Goal: Ask a question: Seek information or help from site administrators or community

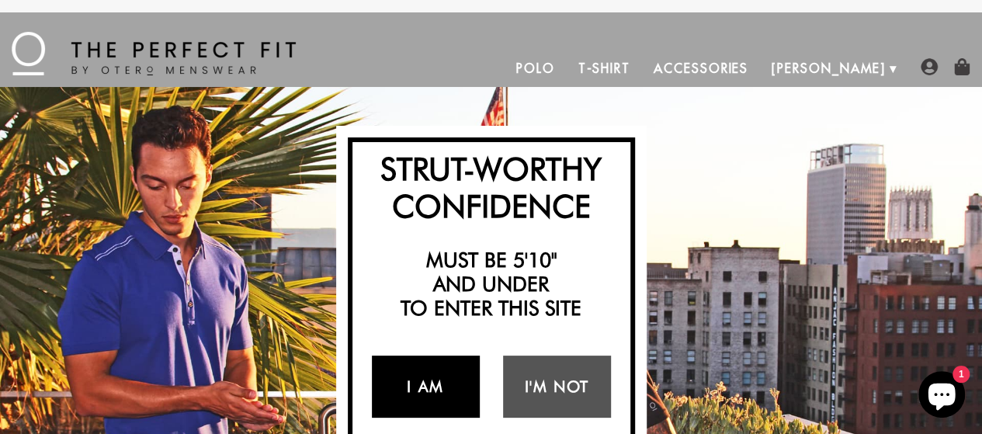
click at [451, 386] on link "I Am" at bounding box center [426, 387] width 108 height 62
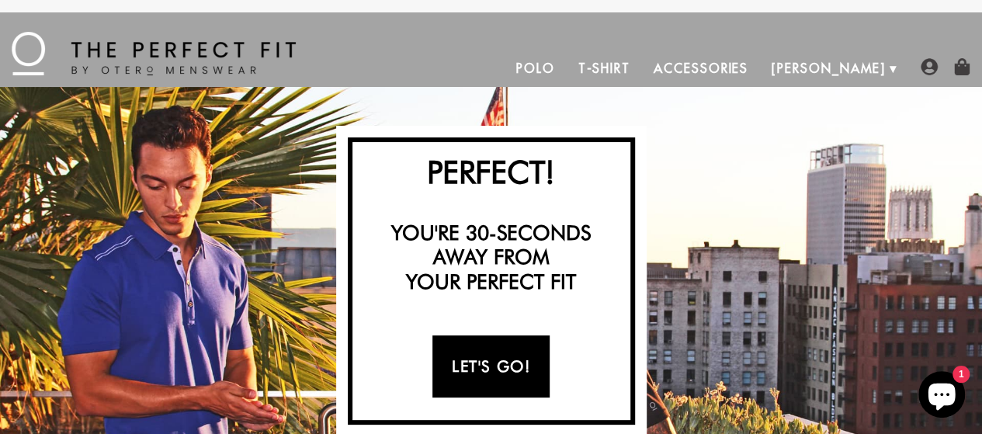
click at [517, 356] on link "Let's Go!" at bounding box center [490, 366] width 117 height 62
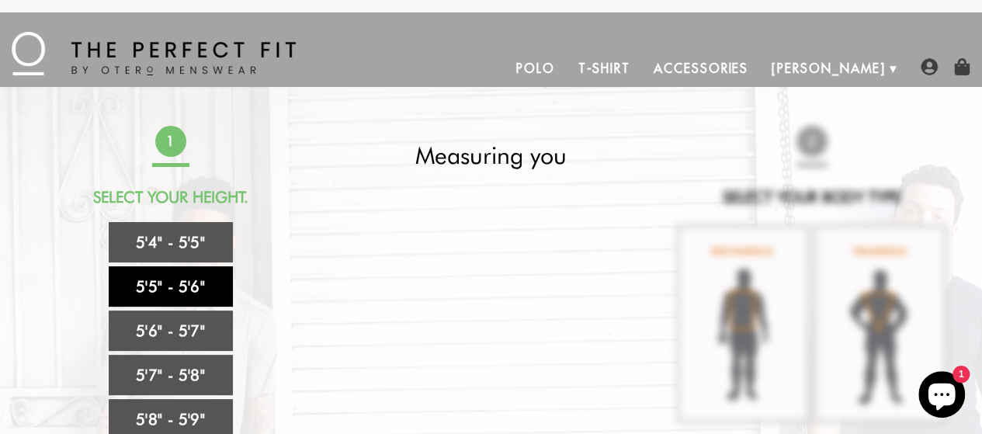
click at [199, 282] on link "5'5" - 5'6"" at bounding box center [171, 286] width 124 height 40
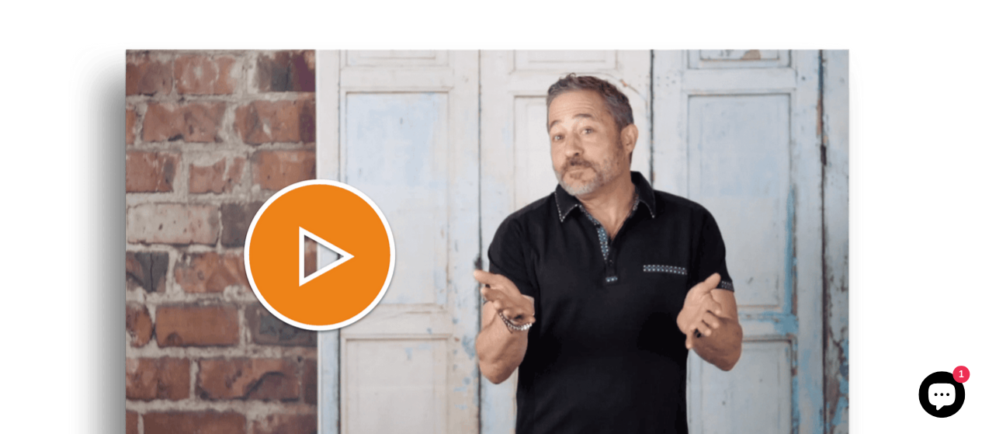
scroll to position [699, 0]
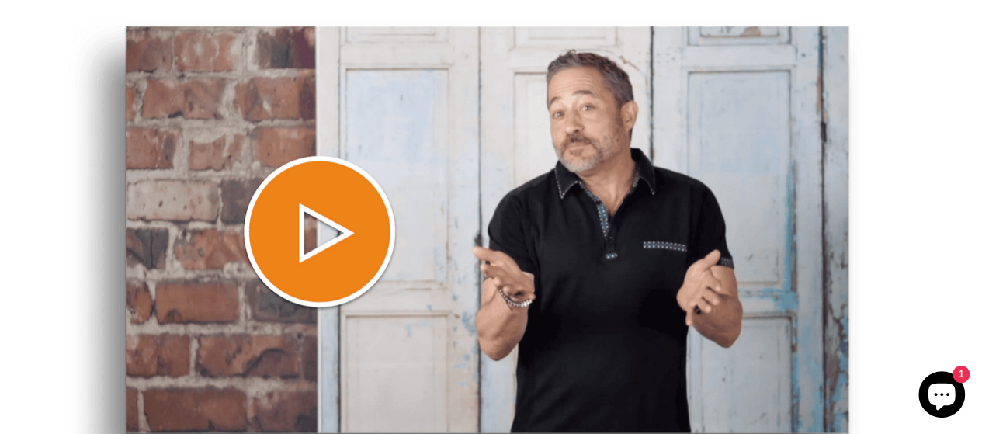
click at [315, 234] on img at bounding box center [465, 259] width 795 height 480
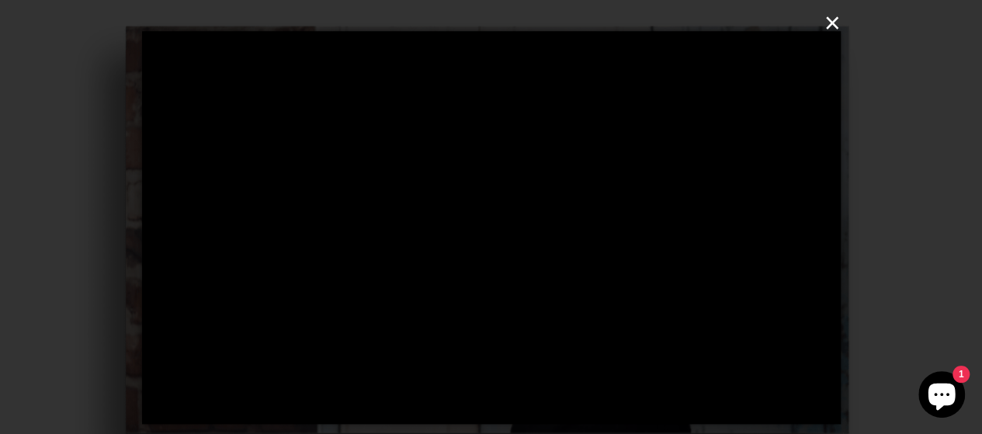
click at [831, 18] on button "×" at bounding box center [496, 23] width 699 height 47
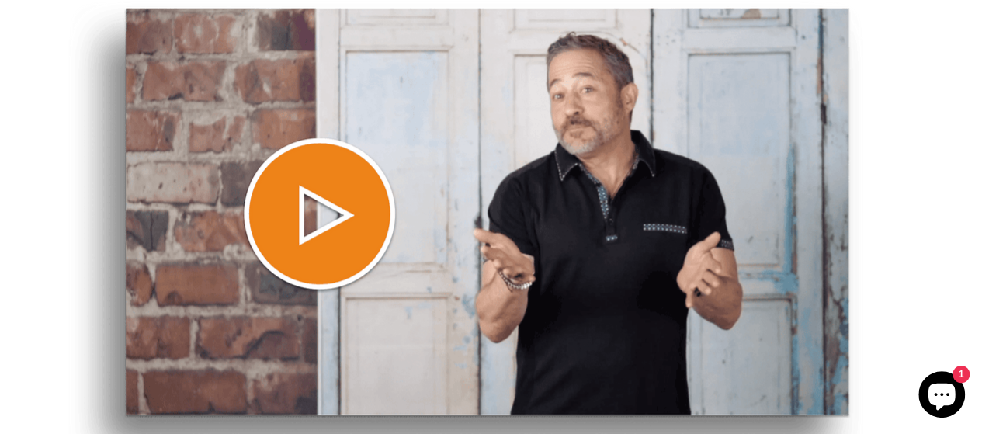
scroll to position [0, 0]
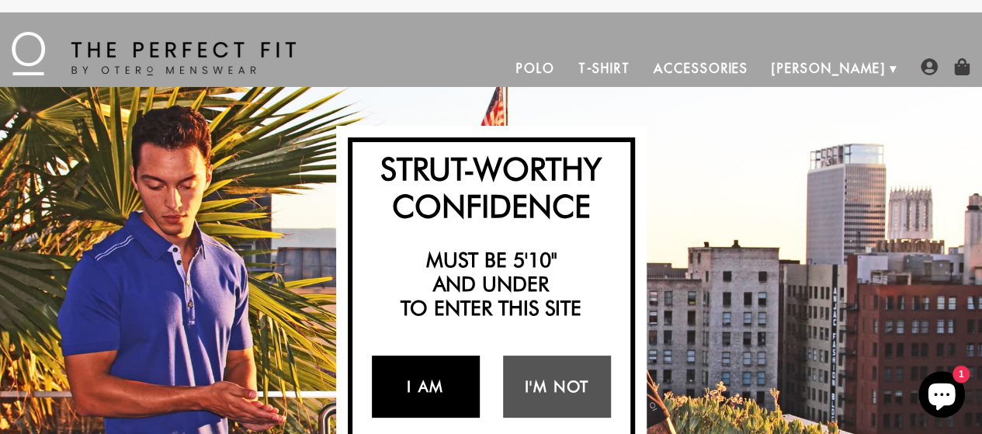
click at [422, 379] on link "I Am" at bounding box center [426, 387] width 108 height 62
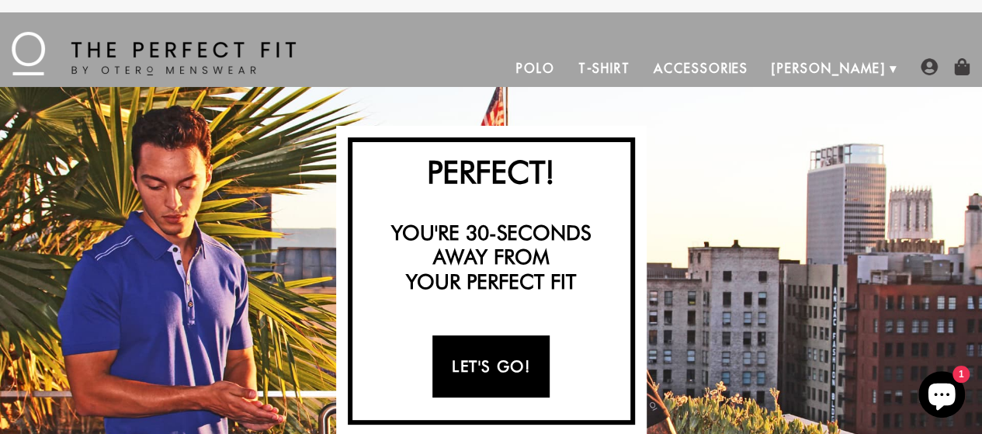
click at [518, 359] on link "Let's Go!" at bounding box center [490, 366] width 117 height 62
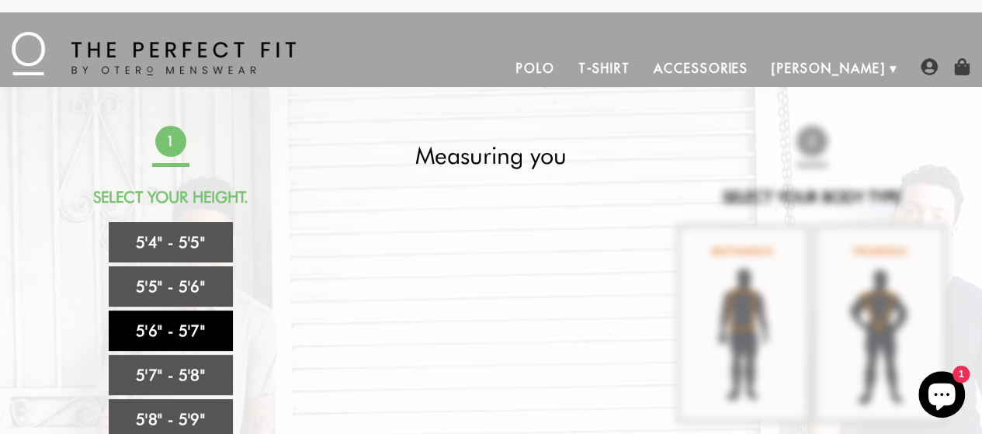
click at [203, 328] on link "5'6" - 5'7"" at bounding box center [171, 331] width 124 height 40
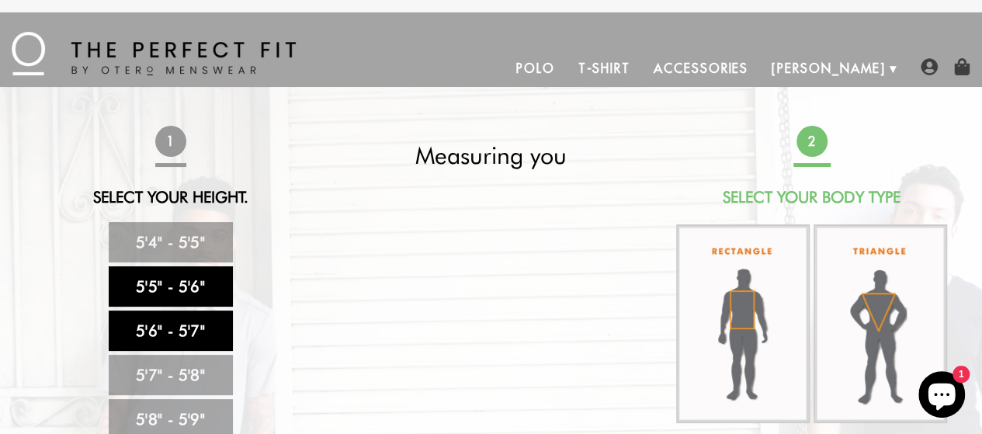
click at [181, 282] on link "5'5" - 5'6"" at bounding box center [171, 286] width 124 height 40
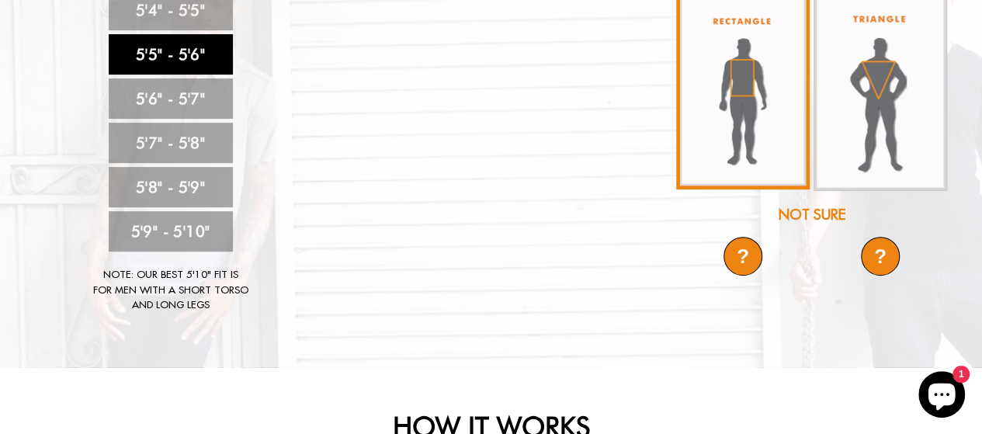
scroll to position [233, 0]
click at [744, 106] on img at bounding box center [743, 90] width 134 height 196
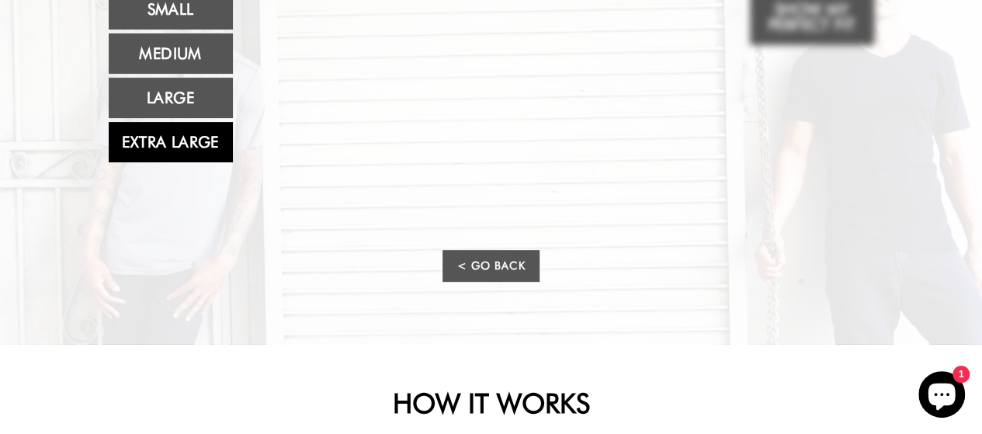
click at [208, 134] on link "Extra Large" at bounding box center [171, 142] width 124 height 40
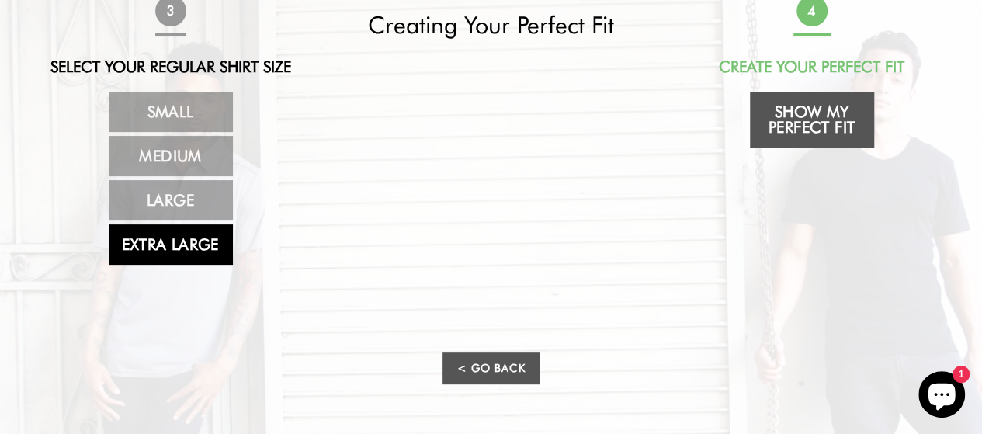
scroll to position [155, 0]
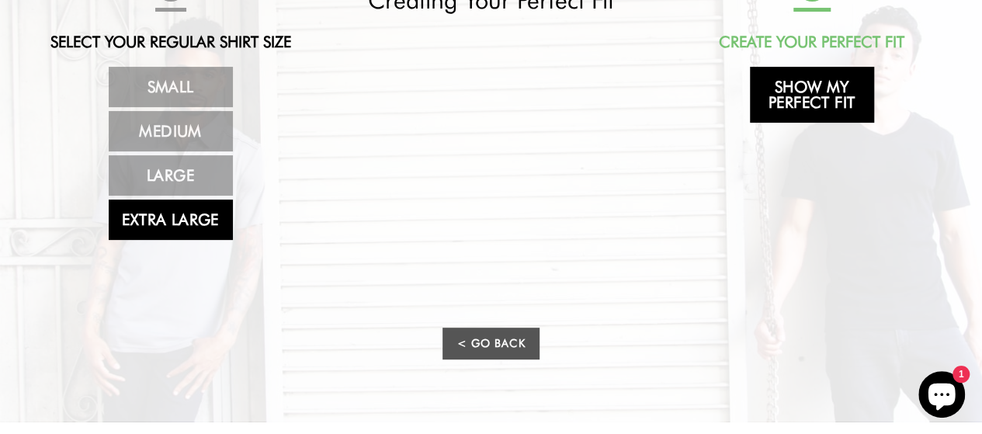
click at [820, 89] on link "Show My Perfect Fit" at bounding box center [812, 95] width 124 height 56
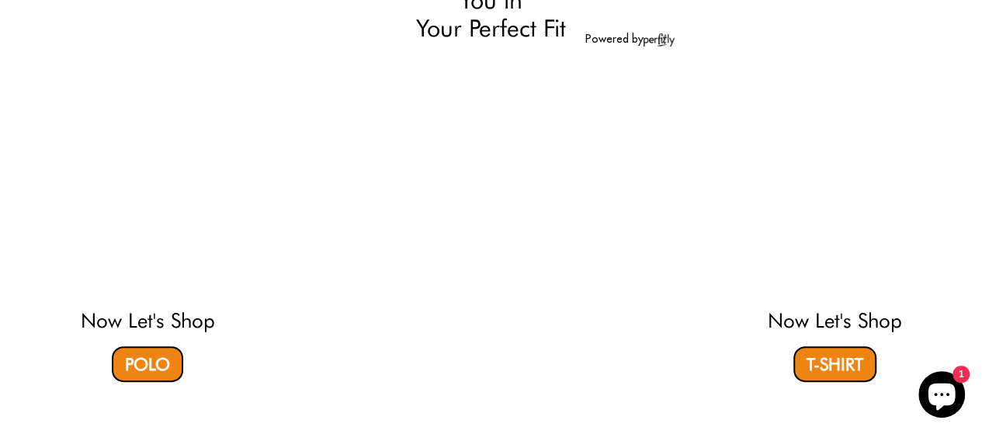
select select "55-56"
select select "XL"
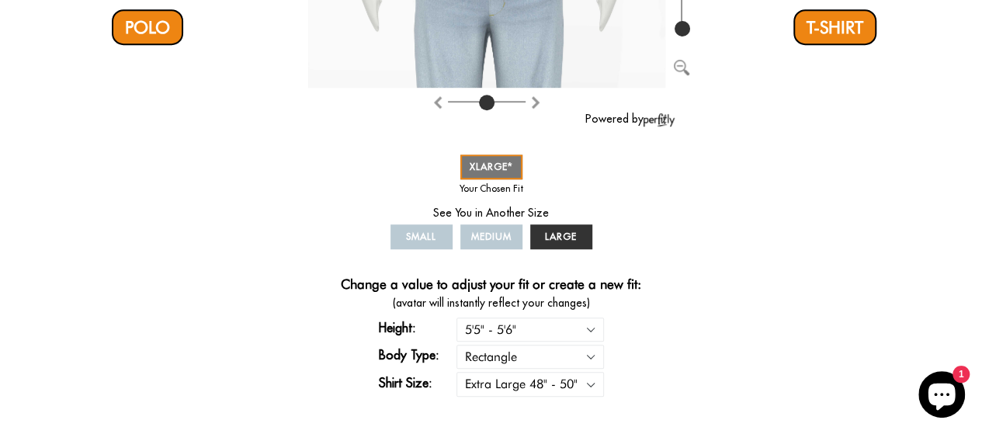
scroll to position [543, 0]
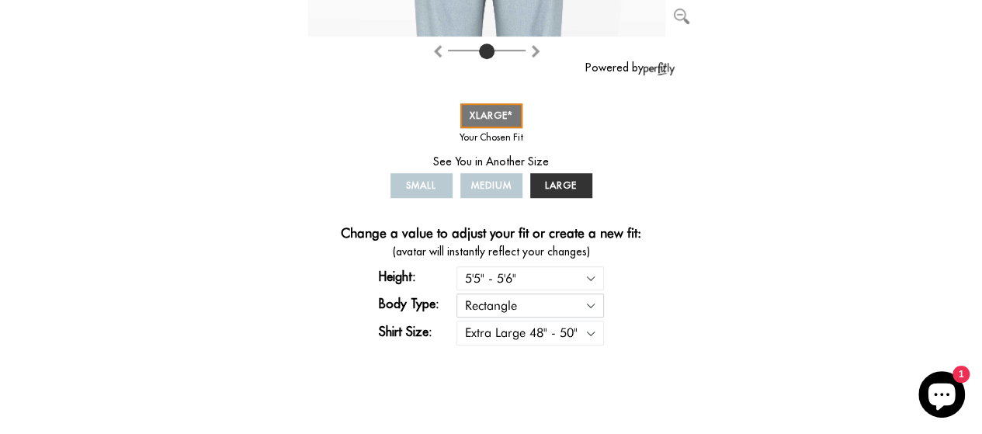
click at [593, 303] on select "Rectangle Triangle" at bounding box center [530, 305] width 148 height 24
select select "triangle"
click at [456, 293] on select "Rectangle Triangle" at bounding box center [530, 305] width 148 height 24
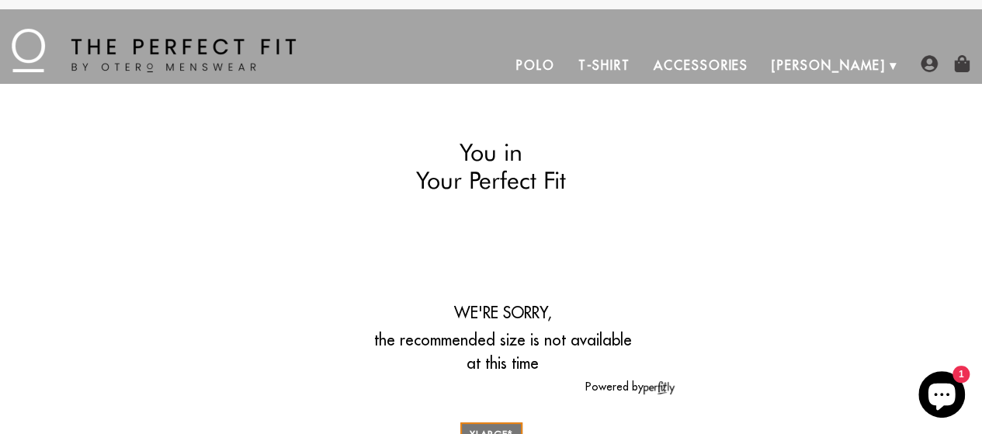
scroll to position [0, 0]
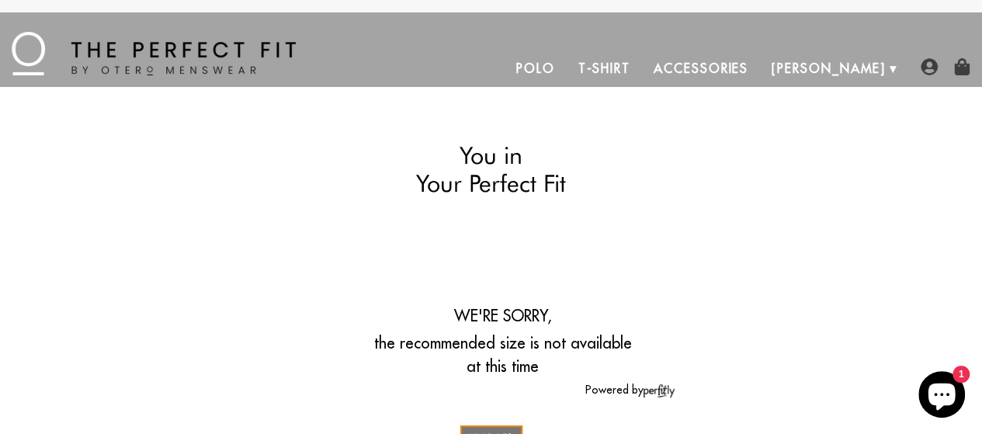
click at [567, 68] on link "Polo" at bounding box center [536, 68] width 62 height 37
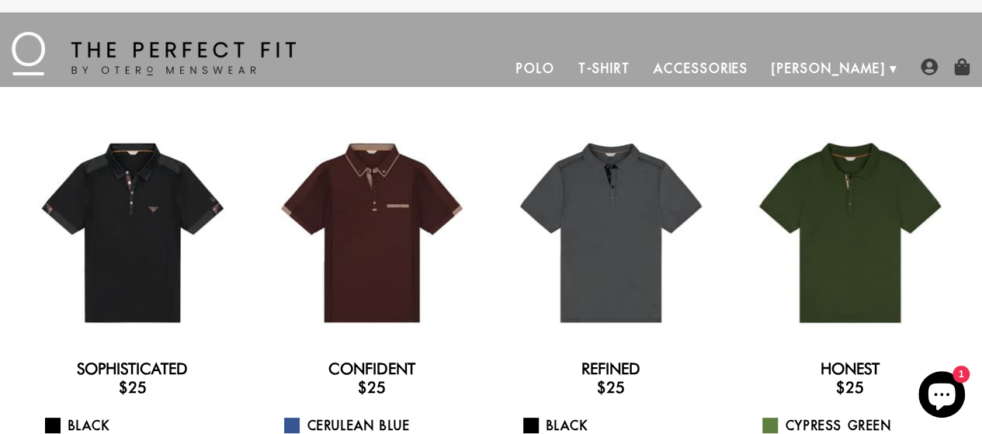
click at [929, 68] on img at bounding box center [929, 66] width 17 height 17
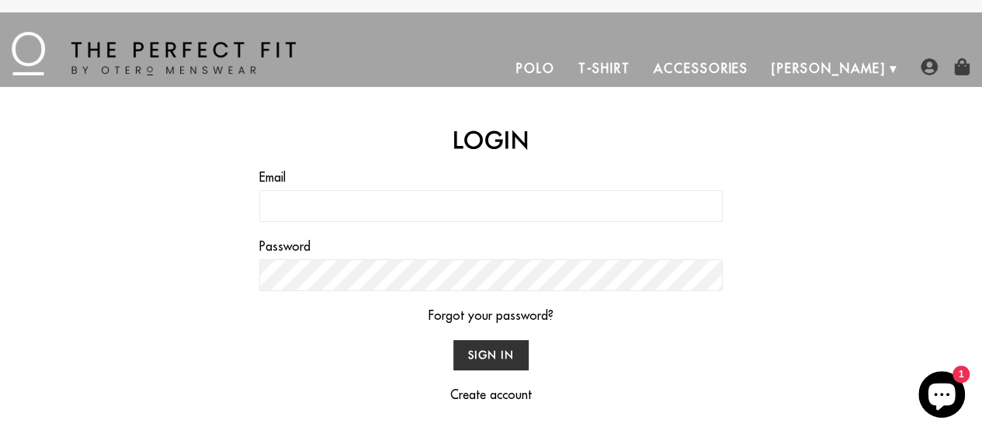
click at [149, 60] on img at bounding box center [154, 53] width 284 height 43
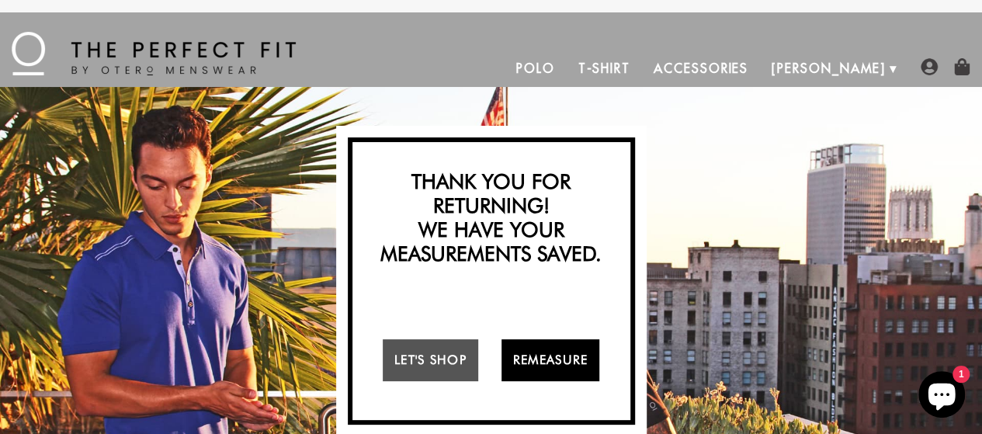
click at [549, 356] on link "Remeasure" at bounding box center [551, 360] width 99 height 42
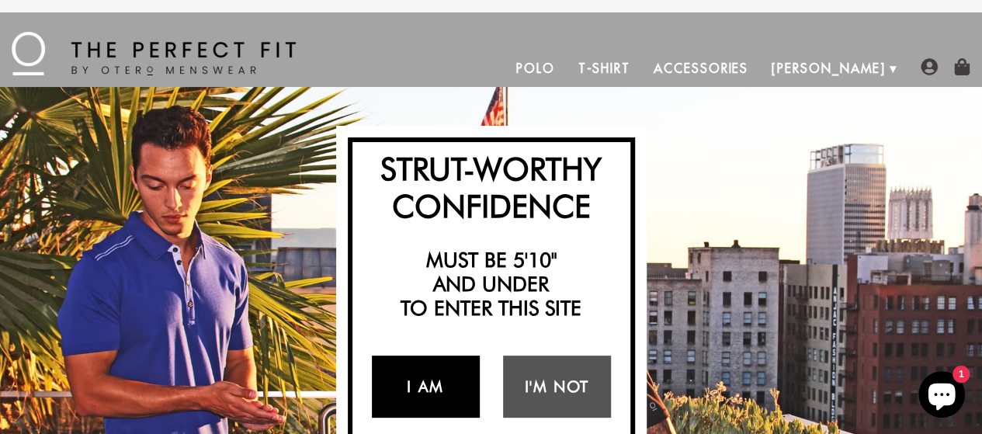
click at [436, 369] on link "I Am" at bounding box center [426, 387] width 108 height 62
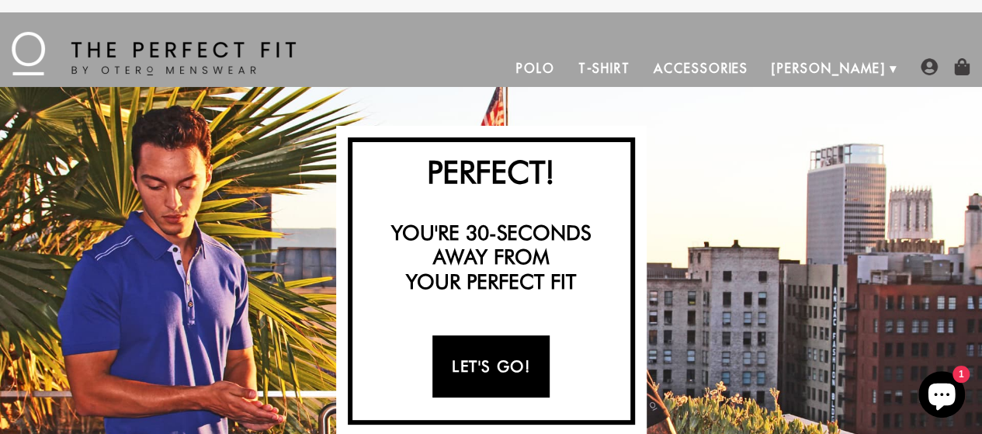
click at [478, 353] on link "Let's Go!" at bounding box center [490, 366] width 117 height 62
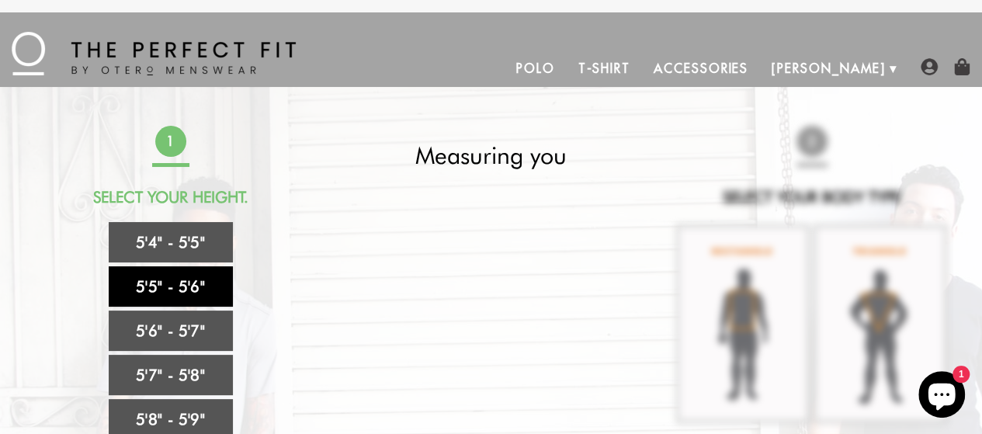
click at [207, 290] on link "5'5" - 5'6"" at bounding box center [171, 286] width 124 height 40
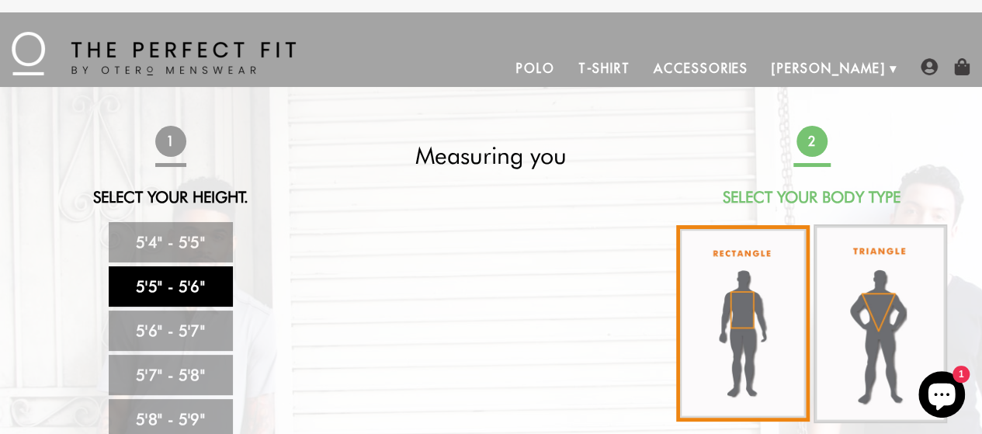
click at [739, 309] on img at bounding box center [743, 323] width 134 height 196
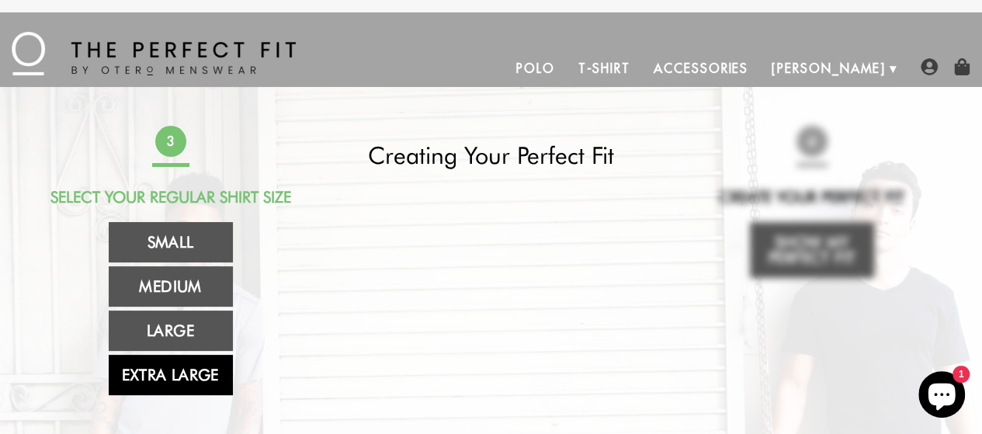
click at [160, 372] on link "Extra Large" at bounding box center [171, 375] width 124 height 40
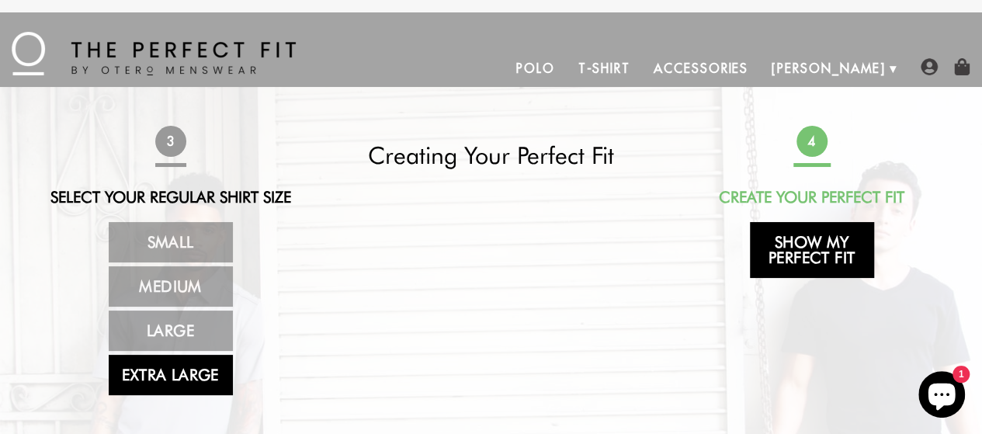
click at [821, 246] on link "Show My Perfect Fit" at bounding box center [812, 250] width 124 height 56
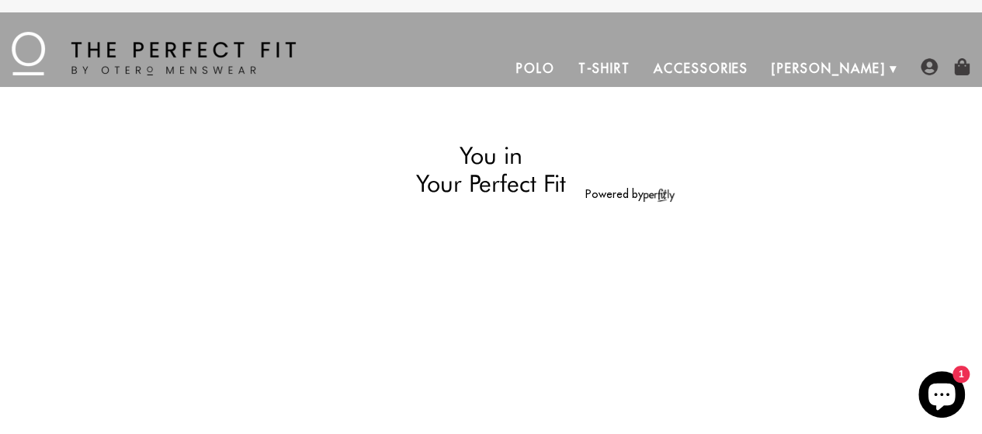
select select "55-56"
select select "XL"
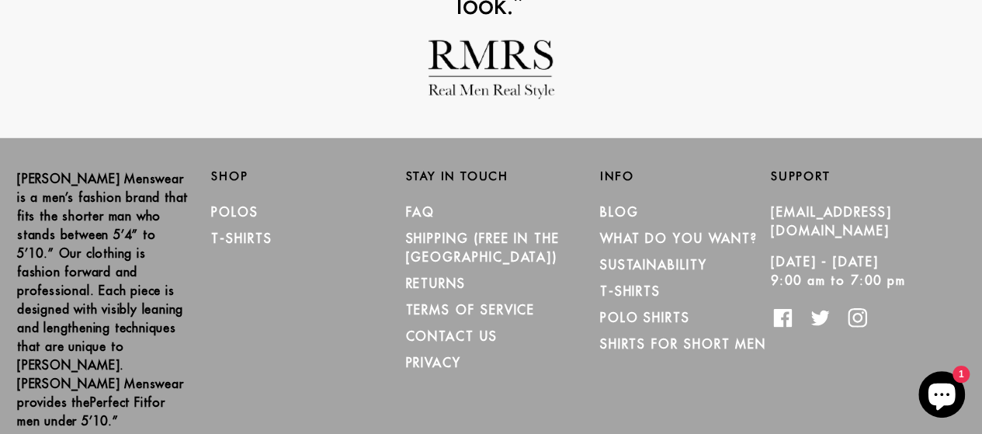
scroll to position [2271, 0]
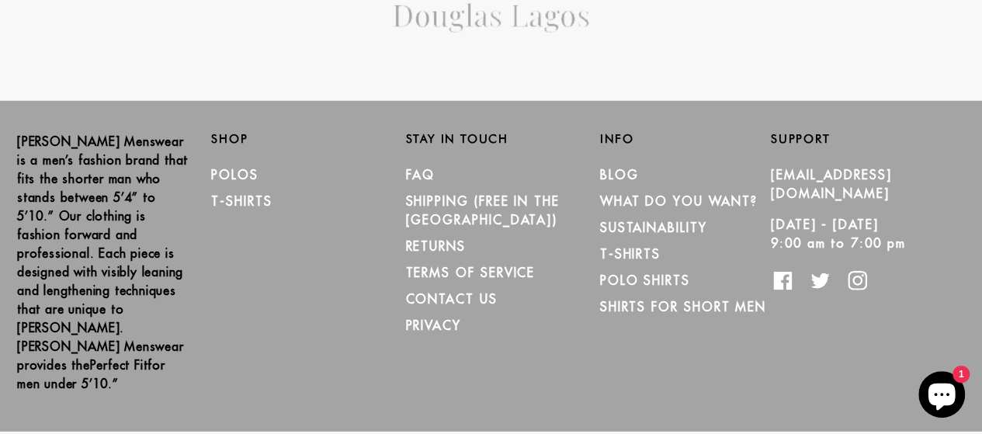
click at [940, 390] on icon "Chat window" at bounding box center [942, 397] width 27 height 27
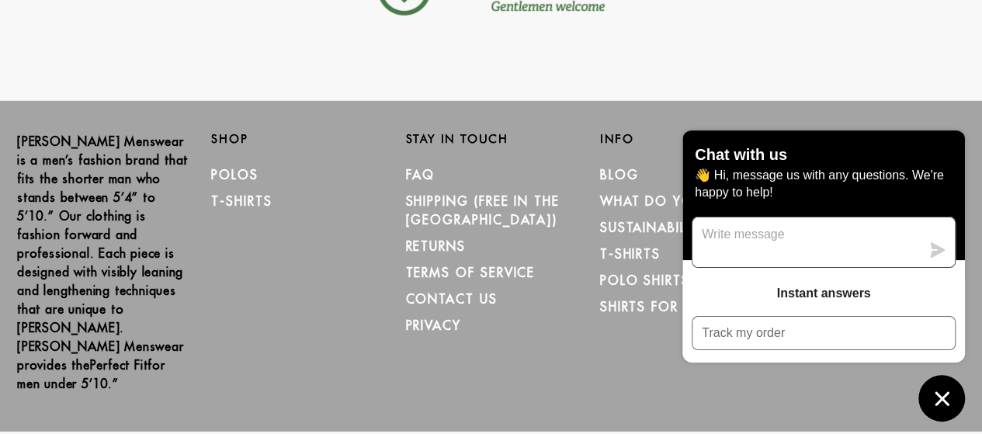
click at [755, 240] on textarea "Message us" at bounding box center [806, 242] width 228 height 50
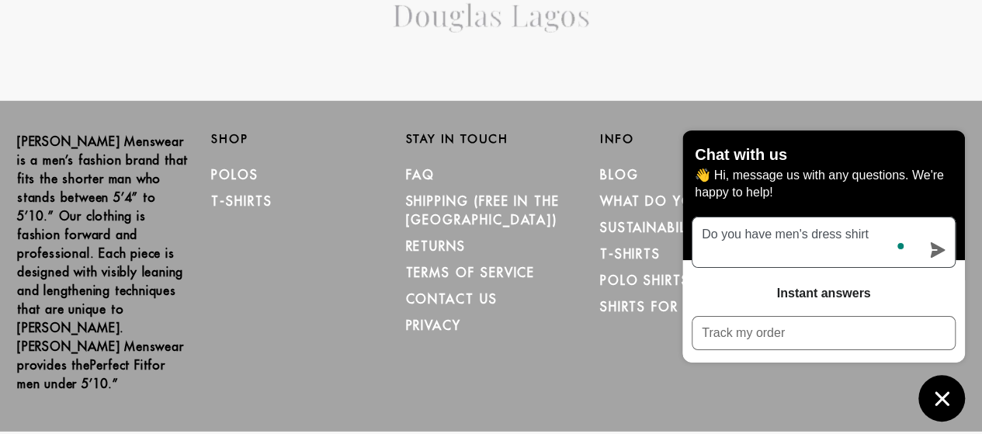
type textarea "Do you have men's dress shirts"
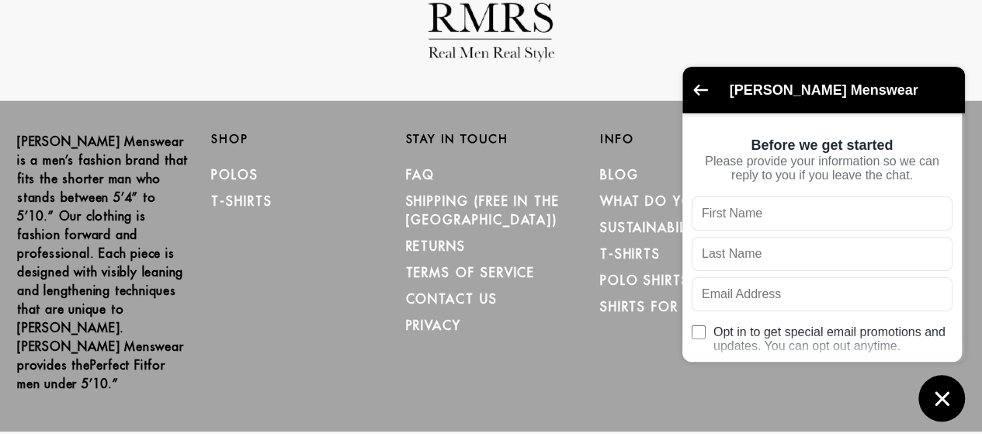
click at [753, 229] on input "text" at bounding box center [822, 213] width 261 height 34
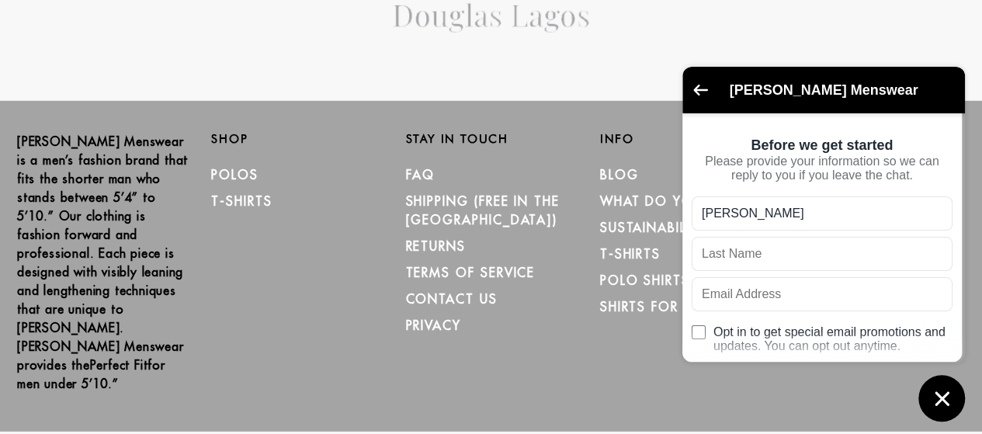
type input "William"
type input "McCool"
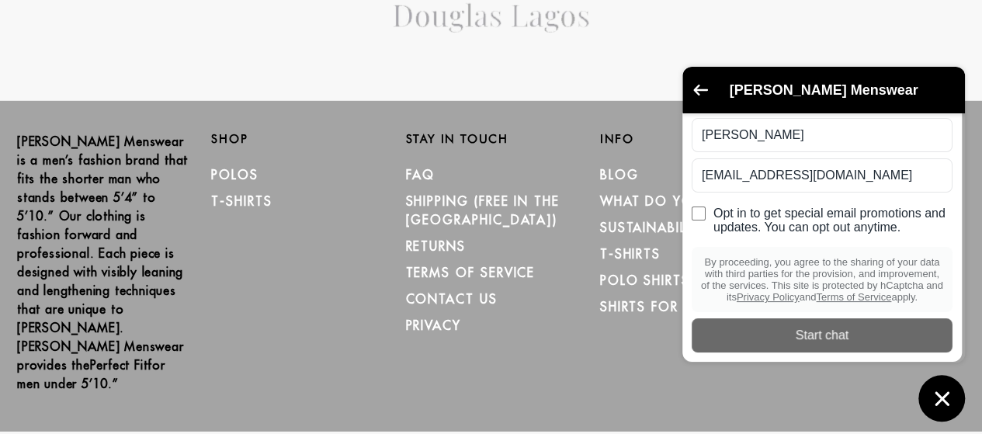
scroll to position [155, 0]
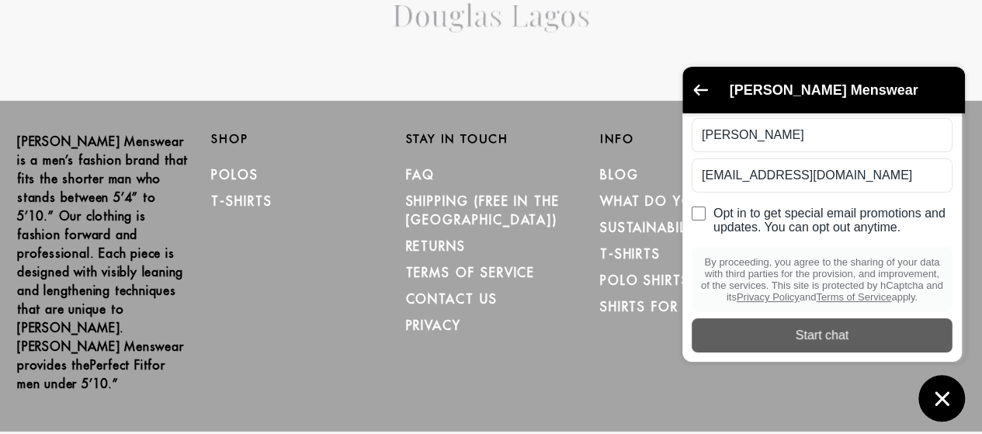
type input "wmccool1@gmail.com"
click at [866, 330] on div "Start chat" at bounding box center [822, 335] width 242 height 17
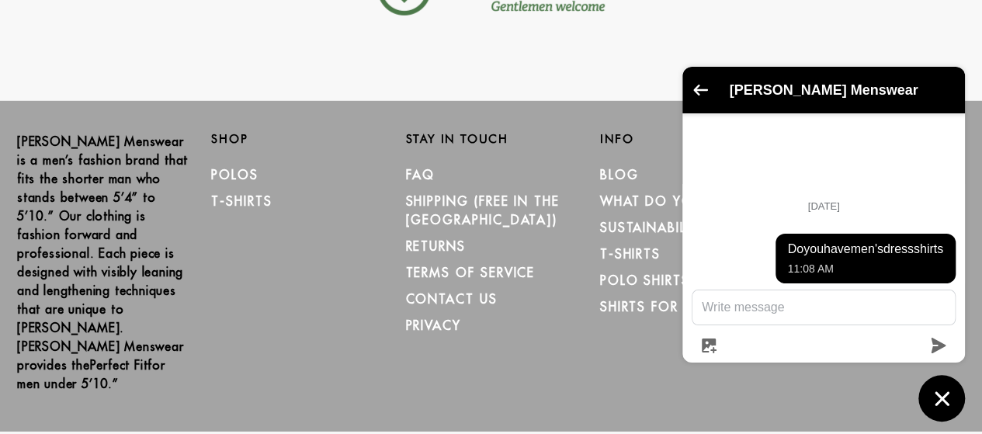
click at [939, 344] on icon "submit" at bounding box center [939, 346] width 15 height 16
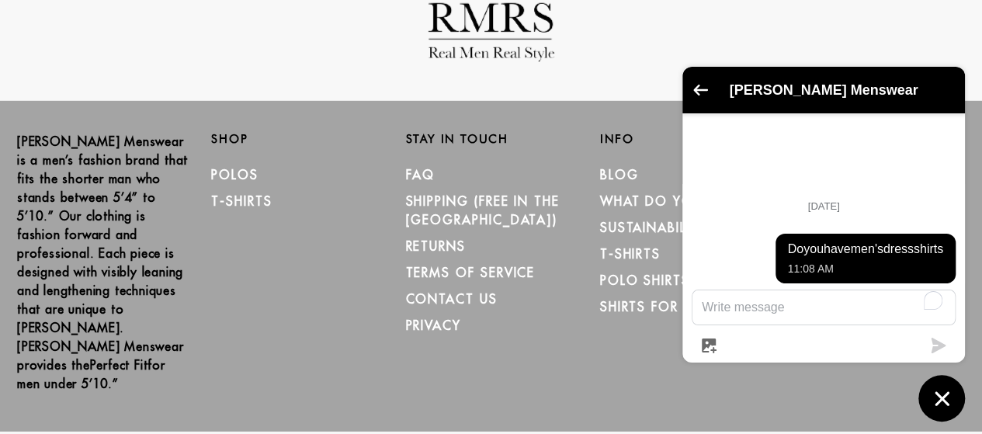
click at [752, 307] on textarea "To enrich screen reader interactions, please activate Accessibility in Grammarl…" at bounding box center [823, 307] width 262 height 34
type textarea "Do you carry men's dress shirts"
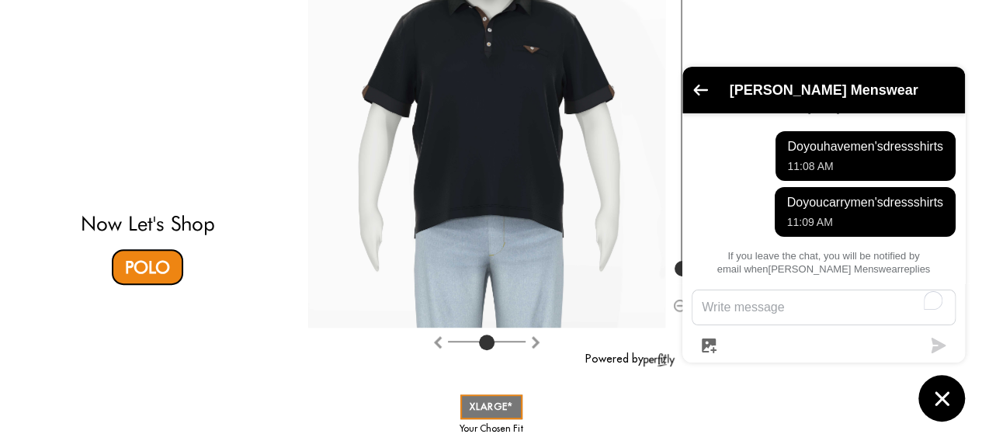
scroll to position [175, 0]
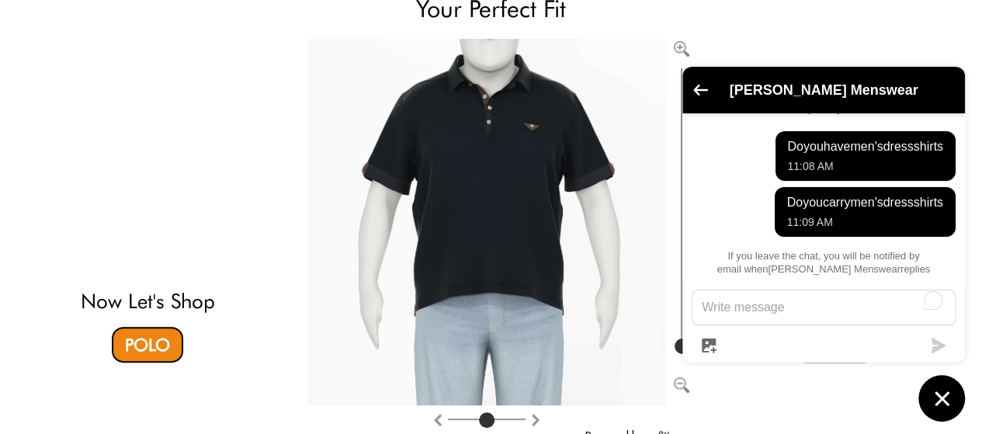
click at [471, 213] on img at bounding box center [486, 222] width 357 height 366
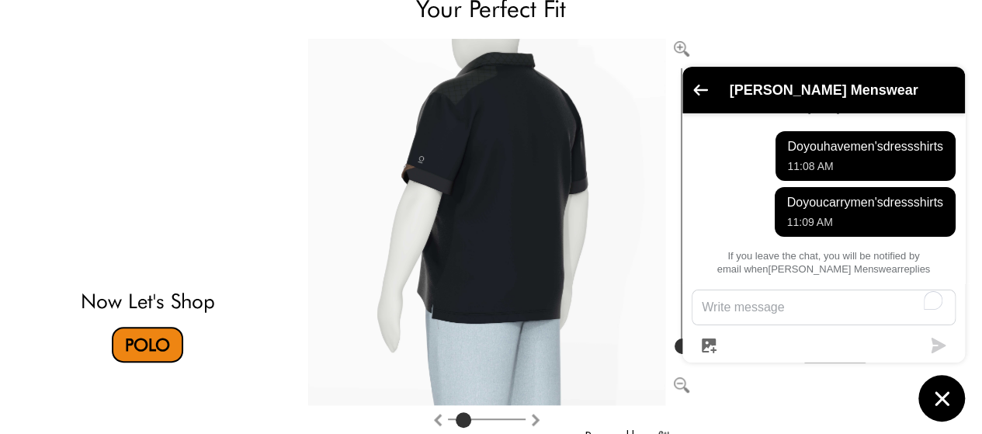
type input "2"
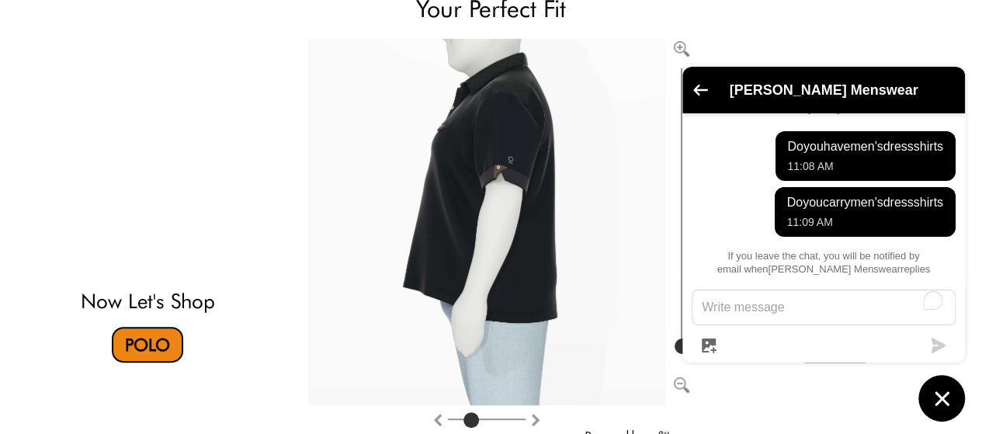
click at [148, 338] on link "Polo" at bounding box center [147, 345] width 71 height 36
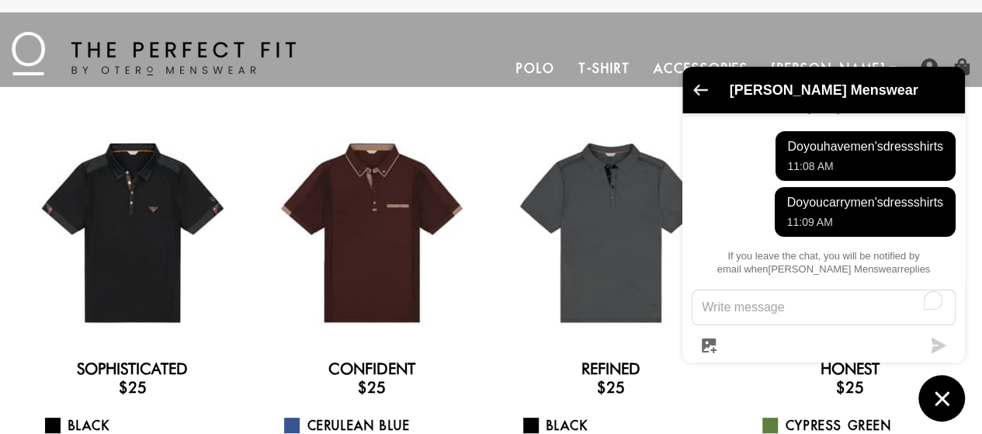
click at [695, 88] on icon "Go back to the main screen" at bounding box center [700, 90] width 15 height 11
